Goal: Information Seeking & Learning: Learn about a topic

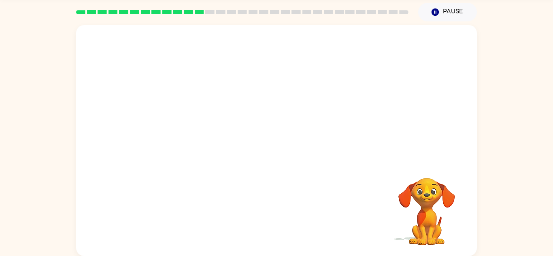
scroll to position [28, 0]
click at [427, 184] on video "Your browser must support playing .mp4 files to use Literably. Please try using…" at bounding box center [426, 206] width 81 height 81
click at [363, 49] on video "Your browser must support playing .mp4 files to use Literably. Please try using…" at bounding box center [276, 93] width 400 height 136
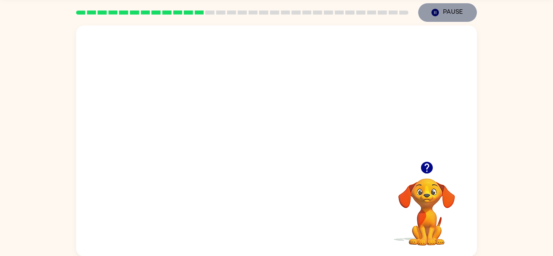
click at [439, 13] on icon "Pause" at bounding box center [434, 12] width 9 height 9
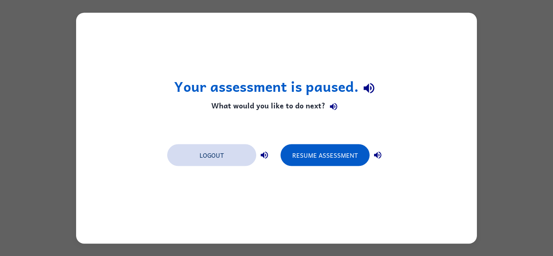
click at [231, 149] on button "Logout" at bounding box center [211, 155] width 89 height 22
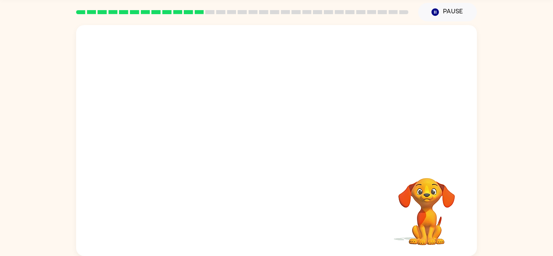
scroll to position [28, 0]
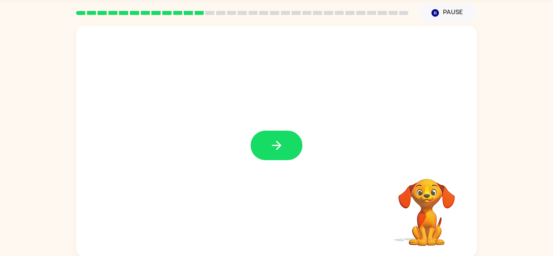
click at [294, 129] on div at bounding box center [276, 141] width 400 height 231
click at [420, 89] on div at bounding box center [276, 141] width 400 height 231
click at [421, 88] on div at bounding box center [276, 141] width 400 height 231
click at [287, 150] on button "button" at bounding box center [276, 146] width 52 height 30
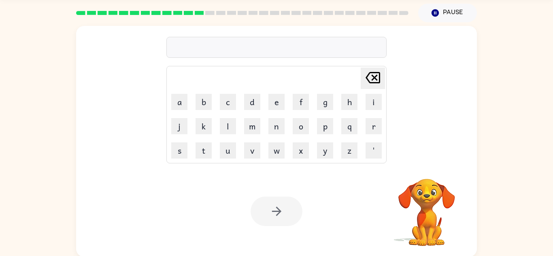
click at [437, 194] on video "Your browser must support playing .mp4 files to use Literably. Please try using…" at bounding box center [426, 206] width 81 height 81
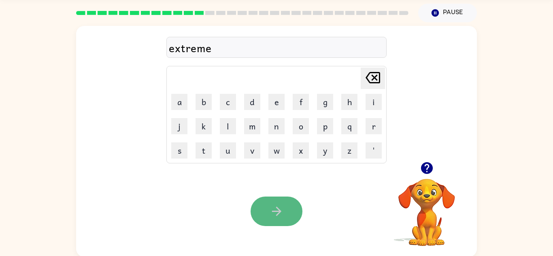
click at [295, 201] on button "button" at bounding box center [276, 212] width 52 height 30
click at [292, 217] on button "button" at bounding box center [276, 212] width 52 height 30
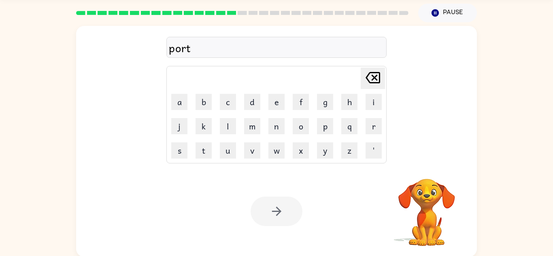
click at [269, 219] on div at bounding box center [276, 212] width 52 height 30
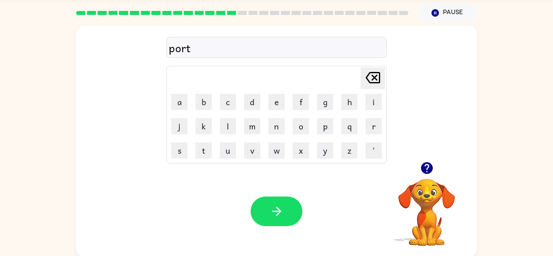
click at [269, 219] on button "button" at bounding box center [276, 212] width 52 height 30
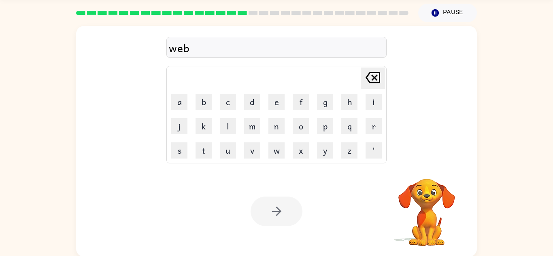
click at [274, 206] on div at bounding box center [276, 212] width 52 height 30
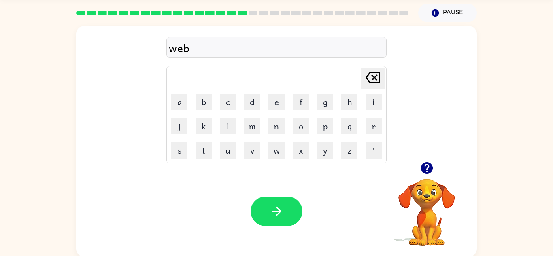
click at [274, 206] on div at bounding box center [276, 212] width 52 height 30
click at [274, 206] on icon "button" at bounding box center [276, 211] width 14 height 14
click at [419, 218] on video "Your browser must support playing .mp4 files to use Literably. Please try using…" at bounding box center [426, 206] width 81 height 81
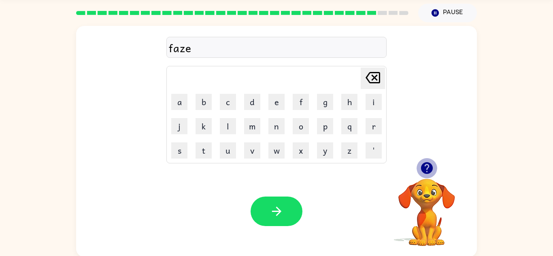
click at [425, 165] on icon "button" at bounding box center [427, 168] width 14 height 14
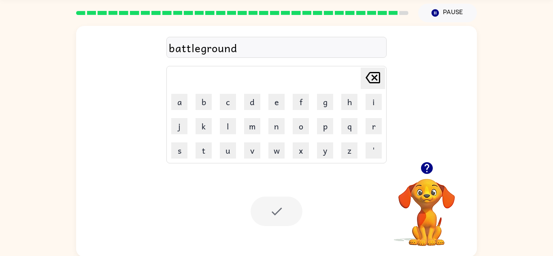
scroll to position [14, 0]
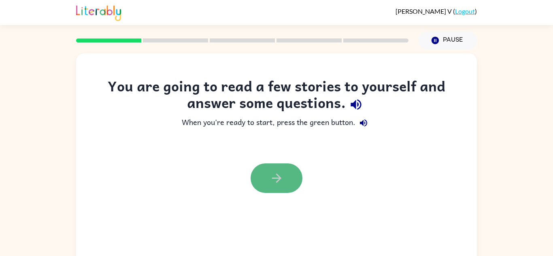
click at [284, 178] on button "button" at bounding box center [276, 178] width 52 height 30
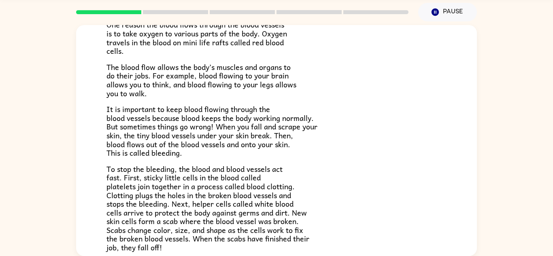
scroll to position [188, 0]
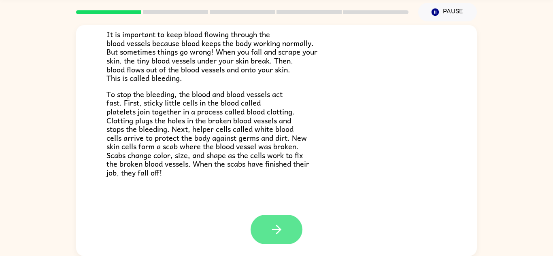
click at [271, 243] on button "button" at bounding box center [276, 230] width 52 height 30
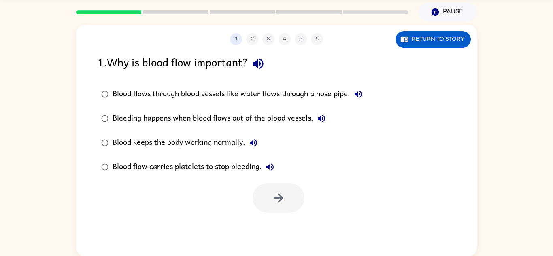
scroll to position [0, 0]
click at [280, 187] on button "button" at bounding box center [278, 198] width 52 height 30
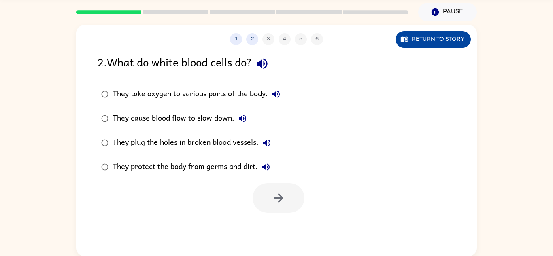
click at [438, 42] on button "Return to story" at bounding box center [432, 39] width 75 height 17
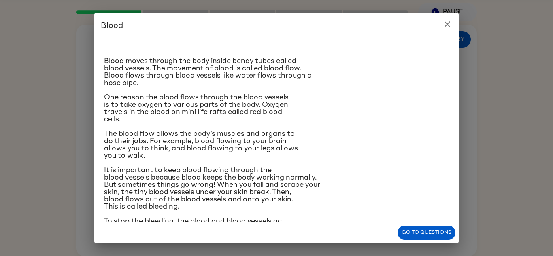
scroll to position [10, 0]
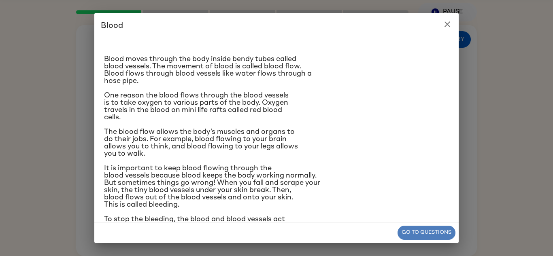
click at [440, 235] on button "Go to questions" at bounding box center [426, 233] width 58 height 14
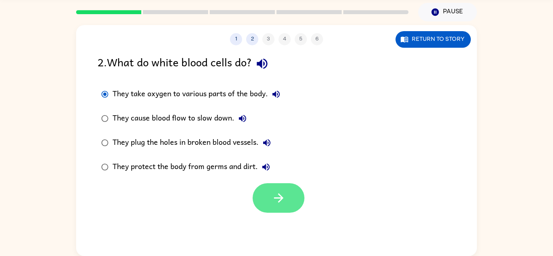
click at [294, 205] on button "button" at bounding box center [278, 198] width 52 height 30
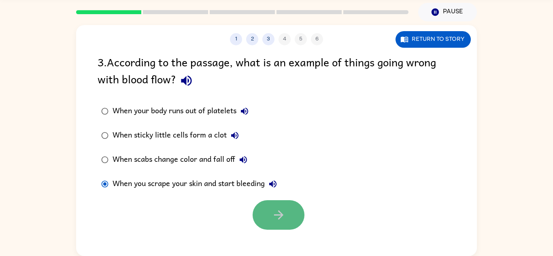
click at [282, 206] on button "button" at bounding box center [278, 215] width 52 height 30
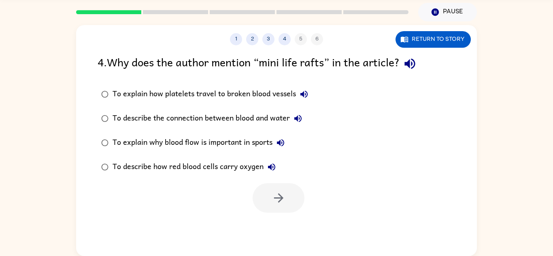
click at [303, 35] on div "1 2 3 4 5 6" at bounding box center [276, 39] width 400 height 12
click at [303, 37] on div "1 2 3 4 5 6" at bounding box center [276, 39] width 400 height 12
click at [273, 39] on button "3" at bounding box center [268, 39] width 12 height 12
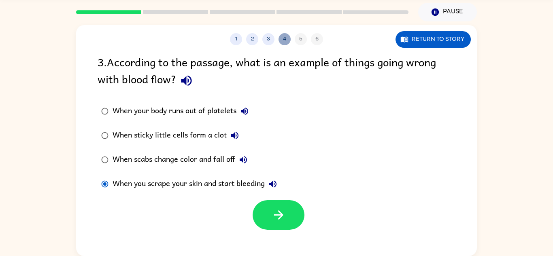
click at [283, 40] on button "4" at bounding box center [284, 39] width 12 height 12
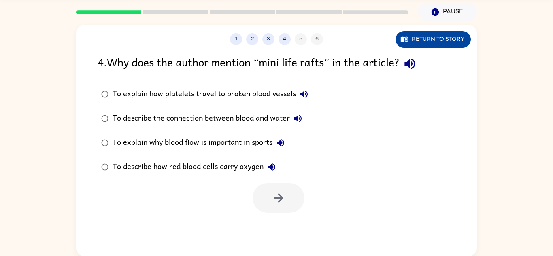
click at [426, 43] on button "Return to story" at bounding box center [432, 39] width 75 height 17
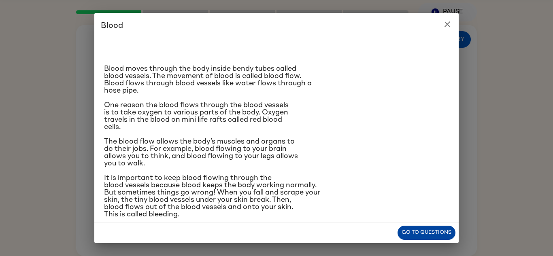
click at [451, 233] on button "Go to questions" at bounding box center [426, 233] width 58 height 14
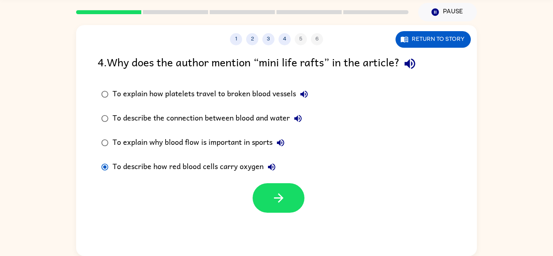
click at [256, 238] on div "1 2 3 4 5 6 Return to story 4 . Why does the author mention “mini life rafts” i…" at bounding box center [276, 140] width 400 height 231
click at [294, 184] on button "button" at bounding box center [278, 198] width 52 height 30
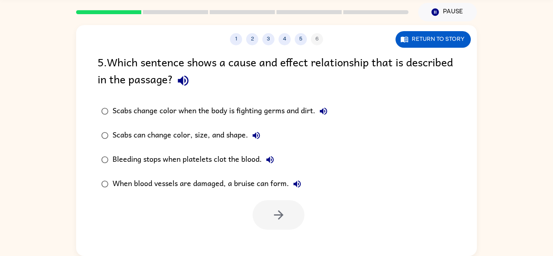
click at [355, 35] on div "1 2 3 4 5 6" at bounding box center [276, 39] width 400 height 12
click at [290, 201] on button "button" at bounding box center [278, 215] width 52 height 30
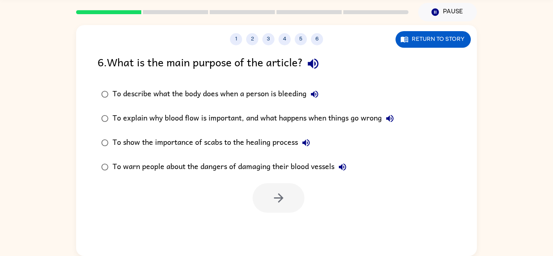
click at [360, 118] on div "To explain why blood flow is important, and what happens when things go wrong" at bounding box center [254, 118] width 285 height 16
click at [285, 194] on button "button" at bounding box center [278, 198] width 52 height 30
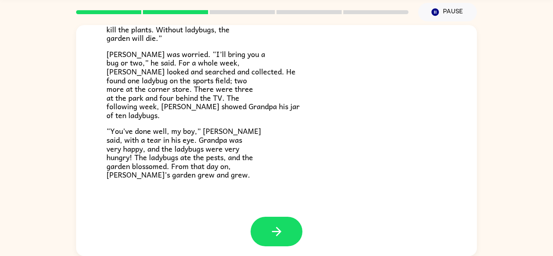
scroll to position [231, 0]
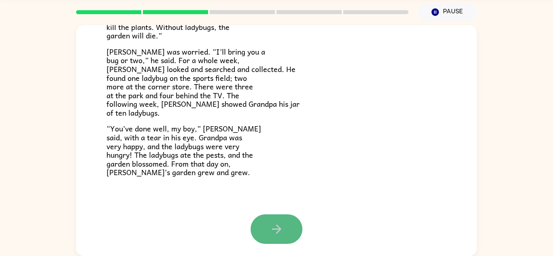
click at [274, 223] on icon "button" at bounding box center [276, 229] width 14 height 14
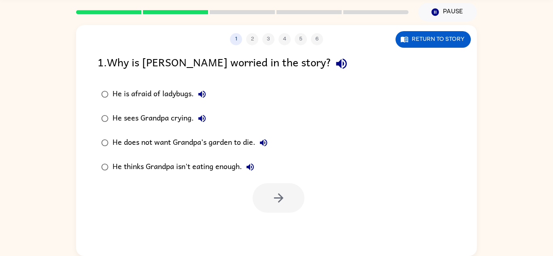
scroll to position [0, 0]
click at [128, 141] on div "He does not want Grandpa’s garden to die." at bounding box center [191, 143] width 159 height 16
click at [269, 191] on button "button" at bounding box center [278, 198] width 52 height 30
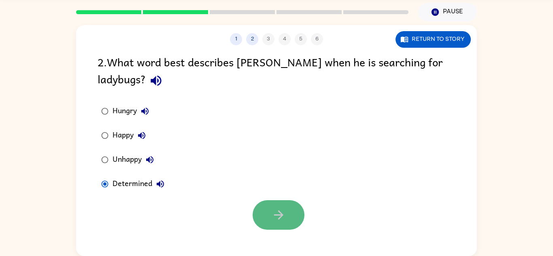
click at [295, 211] on button "button" at bounding box center [278, 215] width 52 height 30
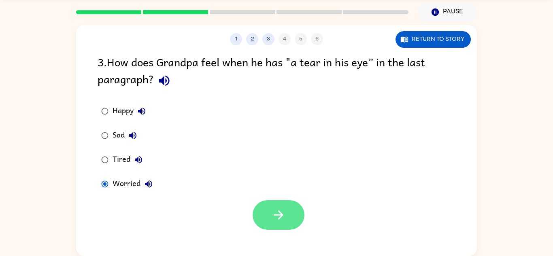
click at [273, 211] on icon "button" at bounding box center [278, 215] width 14 height 14
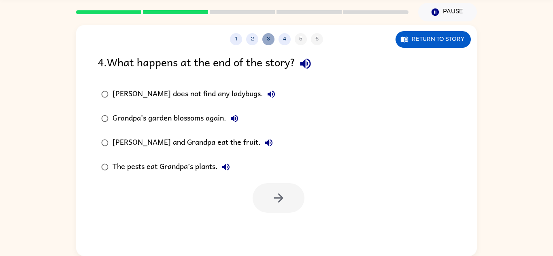
click at [265, 39] on button "3" at bounding box center [268, 39] width 12 height 12
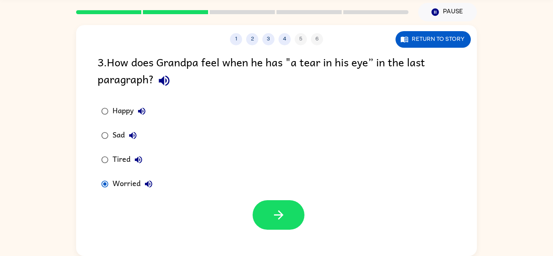
click at [129, 107] on div "Happy" at bounding box center [130, 111] width 37 height 16
click at [283, 215] on icon "button" at bounding box center [278, 215] width 14 height 14
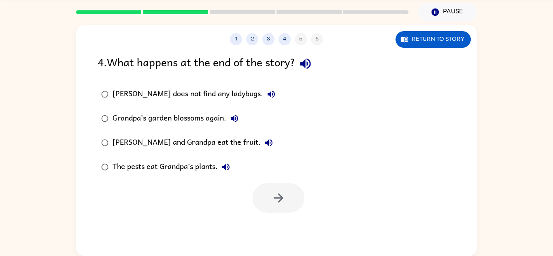
click at [147, 136] on div "Amir and Grandpa eat the fruit." at bounding box center [194, 143] width 164 height 16
click at [165, 129] on label "Grandpa’s garden blossoms again." at bounding box center [188, 118] width 190 height 24
click at [269, 197] on button "button" at bounding box center [278, 198] width 52 height 30
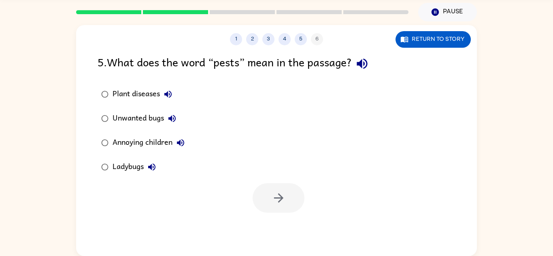
click at [144, 120] on div "Unwanted bugs" at bounding box center [146, 118] width 68 height 16
click at [279, 190] on button "button" at bounding box center [278, 198] width 52 height 30
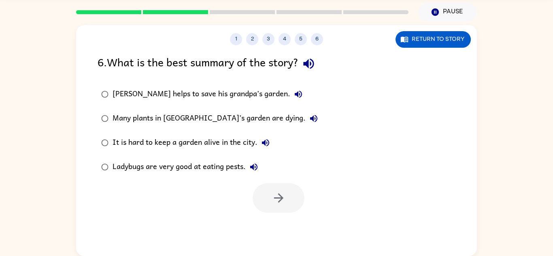
click at [118, 94] on div "Amir helps to save his grandpa’s garden." at bounding box center [209, 94] width 194 height 16
click at [289, 205] on button "button" at bounding box center [278, 198] width 52 height 30
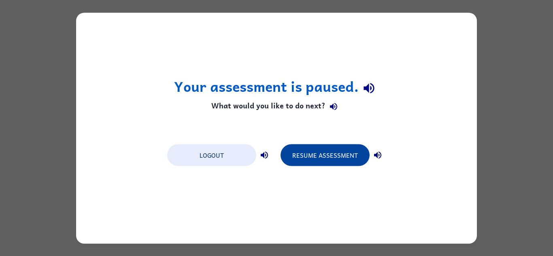
click at [317, 151] on button "Resume Assessment" at bounding box center [324, 155] width 89 height 22
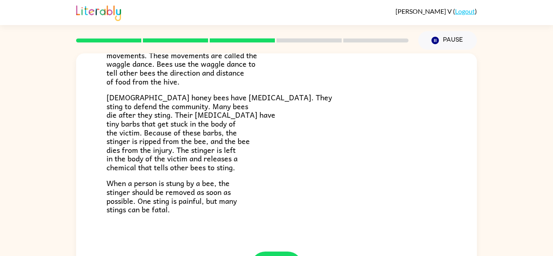
scroll to position [206, 0]
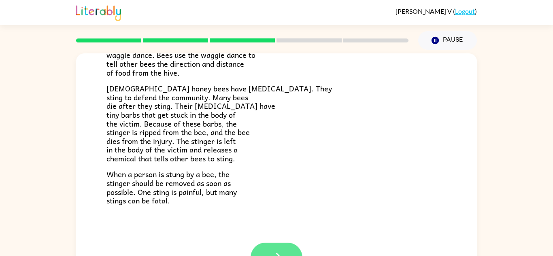
click at [272, 248] on button "button" at bounding box center [276, 258] width 52 height 30
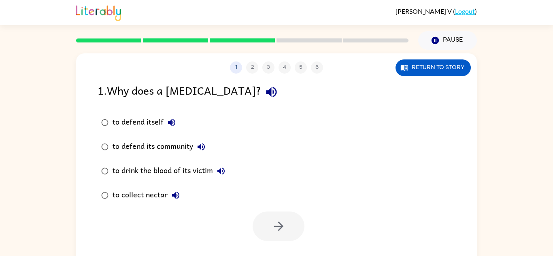
scroll to position [0, 0]
click at [154, 117] on div "to defend itself" at bounding box center [145, 122] width 67 height 16
click at [282, 217] on button "button" at bounding box center [278, 227] width 52 height 30
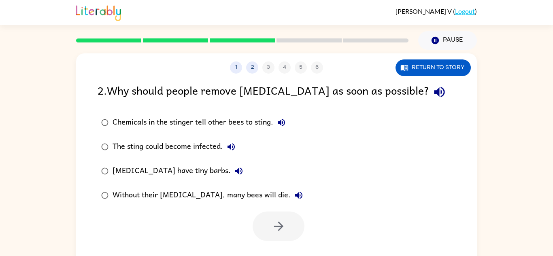
click at [135, 169] on div "Stingers have tiny barbs." at bounding box center [179, 171] width 134 height 16
click at [284, 234] on button "button" at bounding box center [278, 227] width 52 height 30
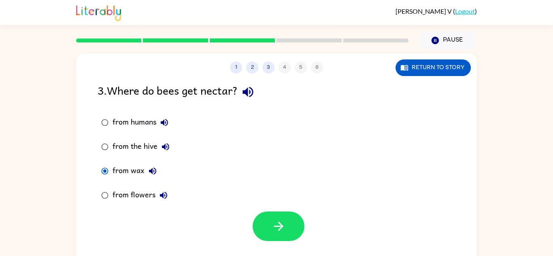
click at [258, 88] on button "button" at bounding box center [247, 92] width 21 height 21
click at [460, 61] on button "Return to story" at bounding box center [432, 67] width 75 height 17
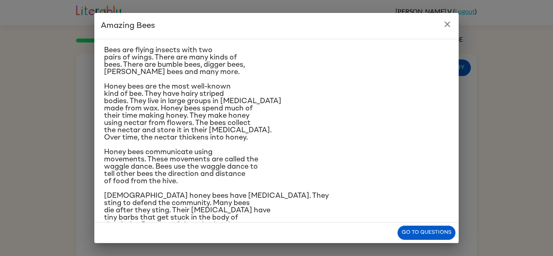
scroll to position [19, 0]
click at [437, 226] on button "Go to questions" at bounding box center [426, 233] width 58 height 14
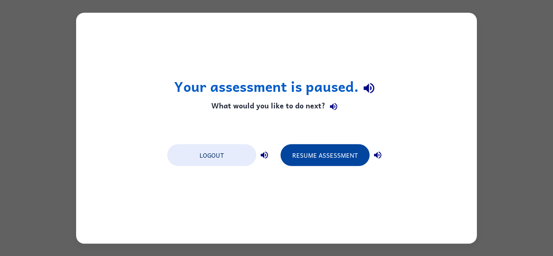
click at [320, 148] on button "Resume Assessment" at bounding box center [324, 155] width 89 height 22
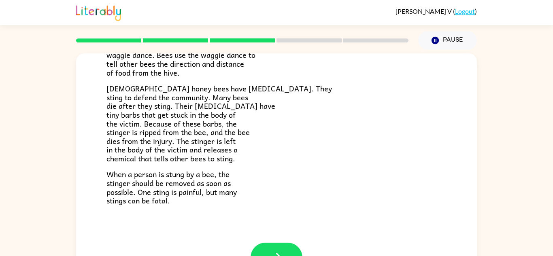
scroll to position [28, 0]
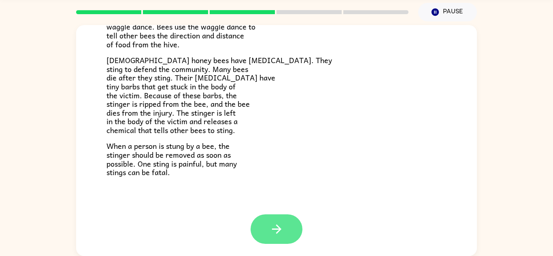
click at [292, 229] on button "button" at bounding box center [276, 229] width 52 height 30
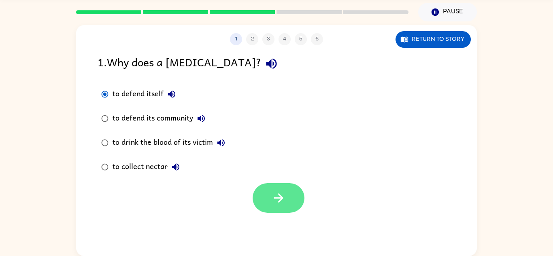
click at [280, 198] on icon "button" at bounding box center [277, 197] width 9 height 9
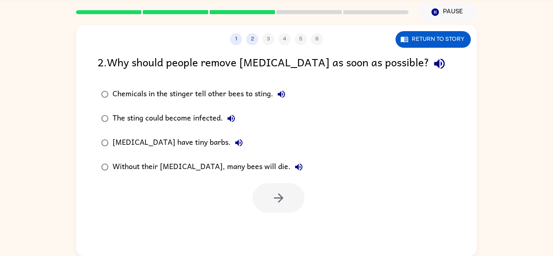
click at [166, 145] on div "Stingers have tiny barbs." at bounding box center [179, 143] width 134 height 16
click at [280, 206] on button "button" at bounding box center [278, 198] width 52 height 30
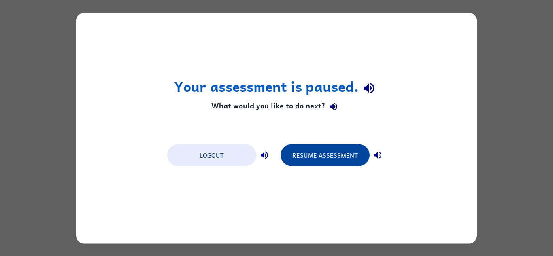
click at [355, 155] on button "Resume Assessment" at bounding box center [324, 155] width 89 height 22
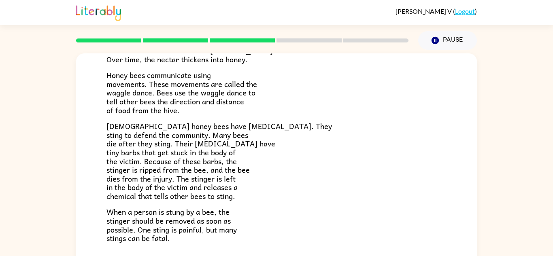
scroll to position [206, 0]
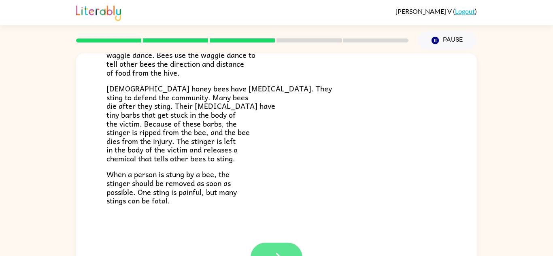
click at [268, 250] on button "button" at bounding box center [276, 258] width 52 height 30
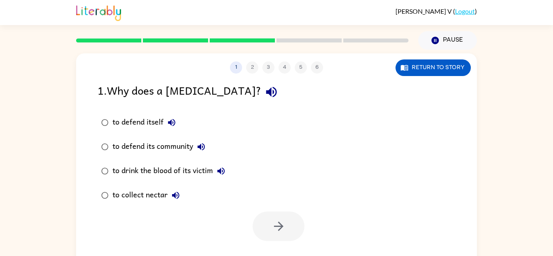
scroll to position [0, 0]
click at [139, 119] on div "to defend itself" at bounding box center [145, 122] width 67 height 16
click at [297, 239] on div at bounding box center [278, 227] width 52 height 30
click at [289, 226] on button "button" at bounding box center [278, 227] width 52 height 30
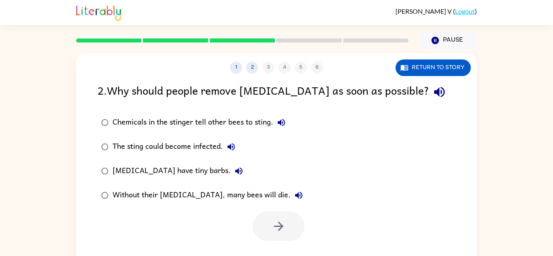
click at [126, 177] on div "Stingers have tiny barbs." at bounding box center [179, 171] width 134 height 16
click at [305, 210] on div at bounding box center [276, 225] width 400 height 34
click at [296, 216] on button "button" at bounding box center [278, 227] width 52 height 30
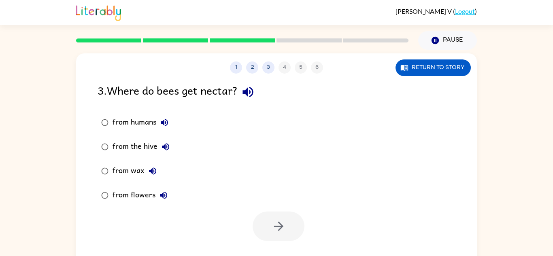
click at [122, 197] on div "from flowers" at bounding box center [141, 195] width 59 height 16
click at [294, 223] on button "button" at bounding box center [278, 227] width 52 height 30
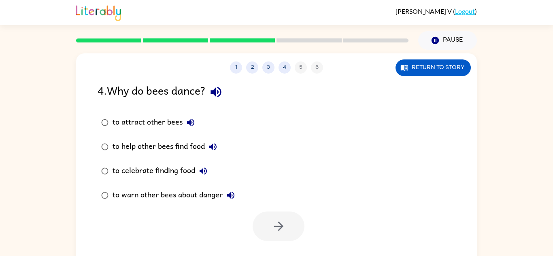
click at [176, 194] on div "to warn other bees about danger" at bounding box center [175, 195] width 126 height 16
click at [268, 214] on button "button" at bounding box center [278, 227] width 52 height 30
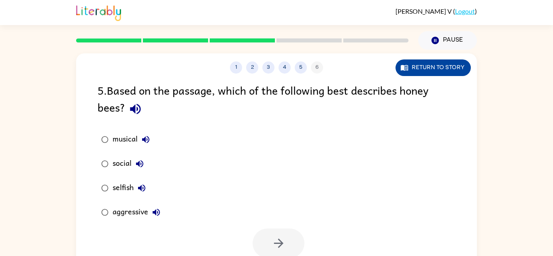
click at [451, 61] on button "Return to story" at bounding box center [432, 67] width 75 height 17
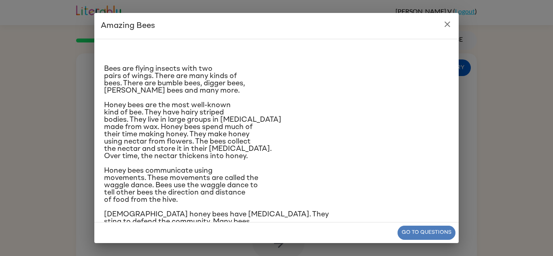
click at [423, 230] on button "Go to questions" at bounding box center [426, 233] width 58 height 14
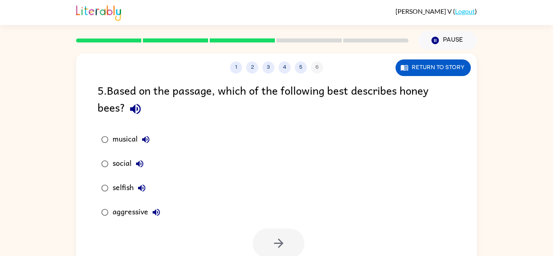
click at [125, 193] on div "selfish" at bounding box center [130, 188] width 37 height 16
click at [297, 243] on button "button" at bounding box center [278, 244] width 52 height 30
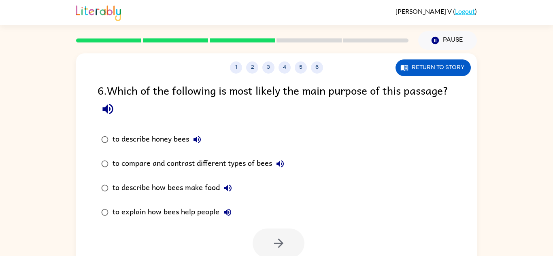
click at [131, 139] on div "to describe honey bees" at bounding box center [158, 139] width 93 height 16
click at [267, 231] on button "button" at bounding box center [278, 244] width 52 height 30
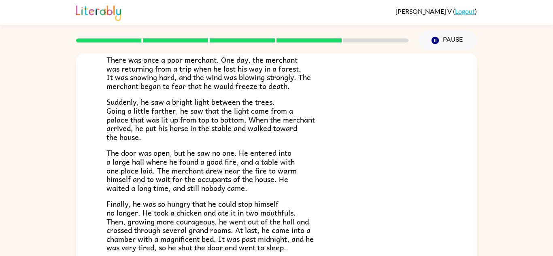
scroll to position [64, 0]
click at [159, 200] on span "Finally, he was so hungry that he could stop himself no longer. He took a chick…" at bounding box center [209, 226] width 207 height 55
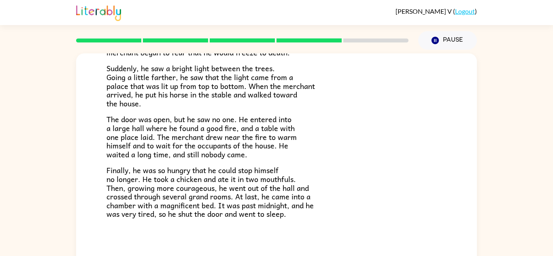
scroll to position [111, 0]
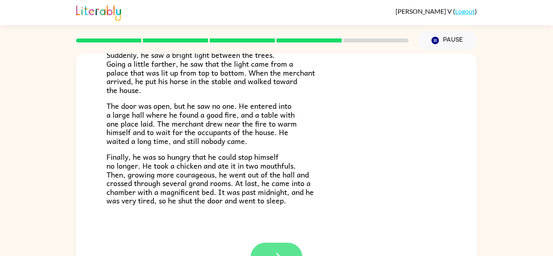
click at [284, 250] on button "button" at bounding box center [276, 258] width 52 height 30
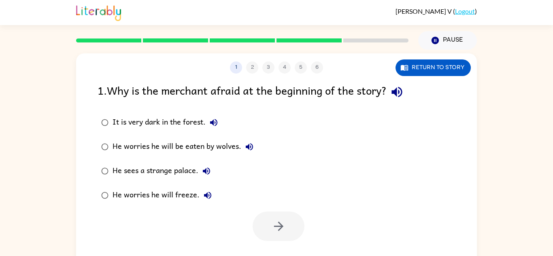
scroll to position [0, 0]
click at [194, 120] on div "It is very dark in the forest." at bounding box center [166, 122] width 109 height 16
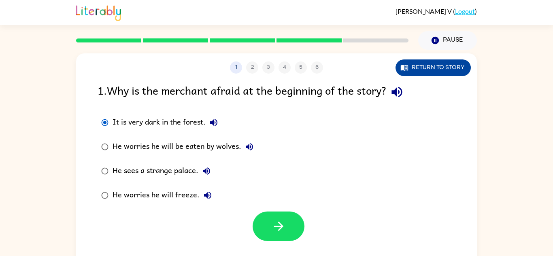
click at [413, 70] on button "Return to story" at bounding box center [432, 67] width 75 height 17
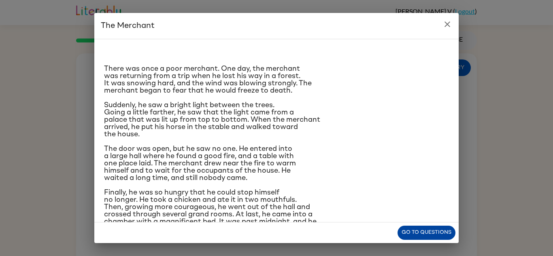
click at [436, 228] on button "Go to questions" at bounding box center [426, 233] width 58 height 14
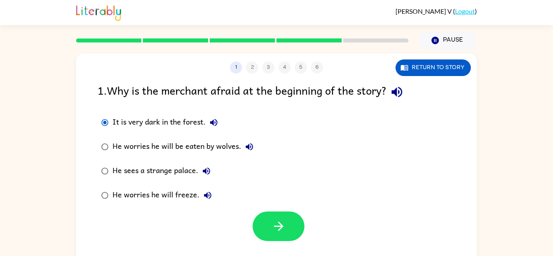
click at [189, 195] on div "He worries he will freeze." at bounding box center [163, 195] width 103 height 16
click at [268, 216] on button "button" at bounding box center [278, 227] width 52 height 30
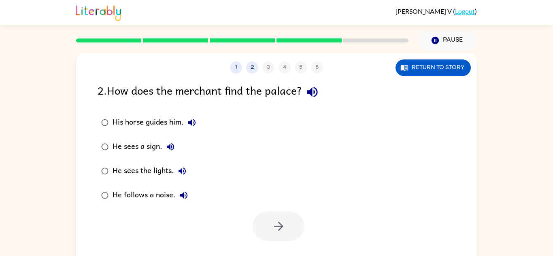
click at [124, 169] on div "He sees the lights." at bounding box center [151, 171] width 78 height 16
click at [276, 209] on div at bounding box center [276, 225] width 400 height 34
click at [273, 220] on icon "button" at bounding box center [278, 226] width 14 height 14
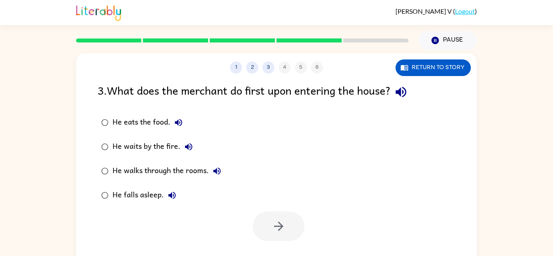
click at [168, 148] on div "He waits by the fire." at bounding box center [154, 147] width 84 height 16
click at [282, 216] on button "button" at bounding box center [278, 227] width 52 height 30
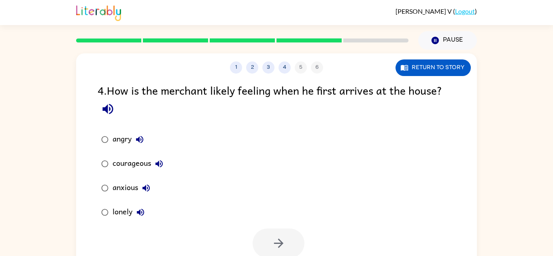
click at [326, 229] on div at bounding box center [276, 242] width 400 height 34
click at [145, 164] on div "courageous" at bounding box center [139, 164] width 55 height 16
click at [278, 234] on button "button" at bounding box center [278, 244] width 52 height 30
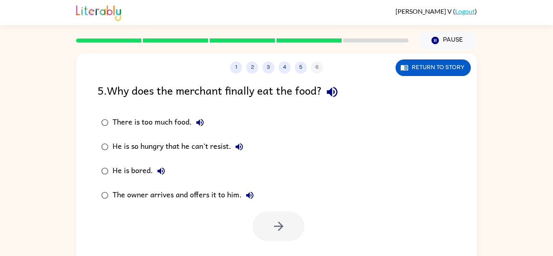
click at [119, 138] on label "He is so hungry that he can't resist." at bounding box center [177, 147] width 169 height 24
click at [295, 237] on button "button" at bounding box center [278, 227] width 52 height 30
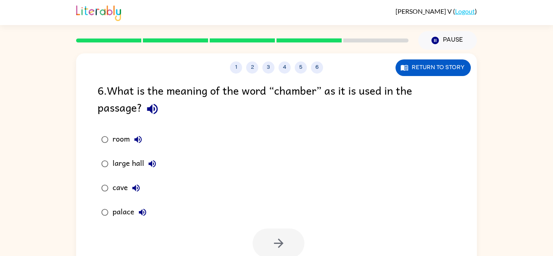
click at [131, 166] on div "large hall" at bounding box center [136, 164] width 48 height 16
click at [130, 212] on div "palace" at bounding box center [131, 212] width 38 height 16
click at [141, 161] on div "large hall" at bounding box center [136, 164] width 48 height 16
click at [294, 233] on button "button" at bounding box center [278, 244] width 52 height 30
